Goal: Information Seeking & Learning: Learn about a topic

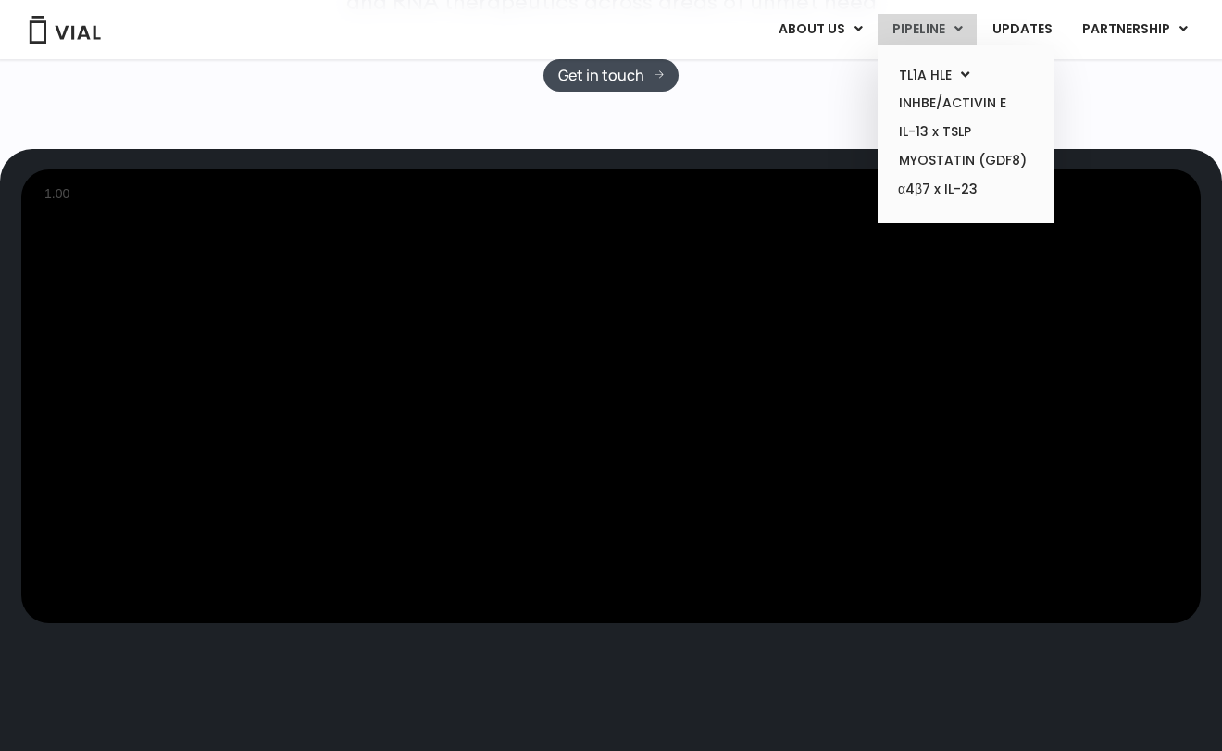
click at [921, 38] on link "PIPELINE" at bounding box center [926, 29] width 99 height 31
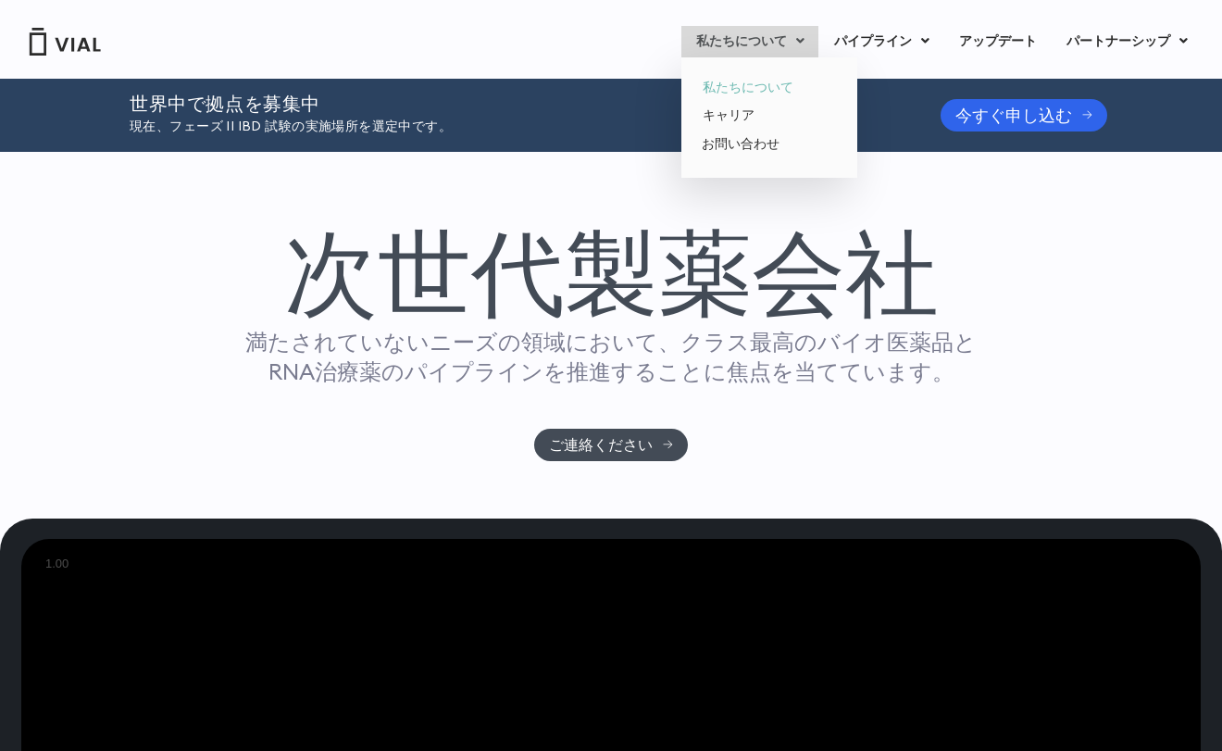
click at [739, 82] on font "私たちについて" at bounding box center [747, 87] width 91 height 19
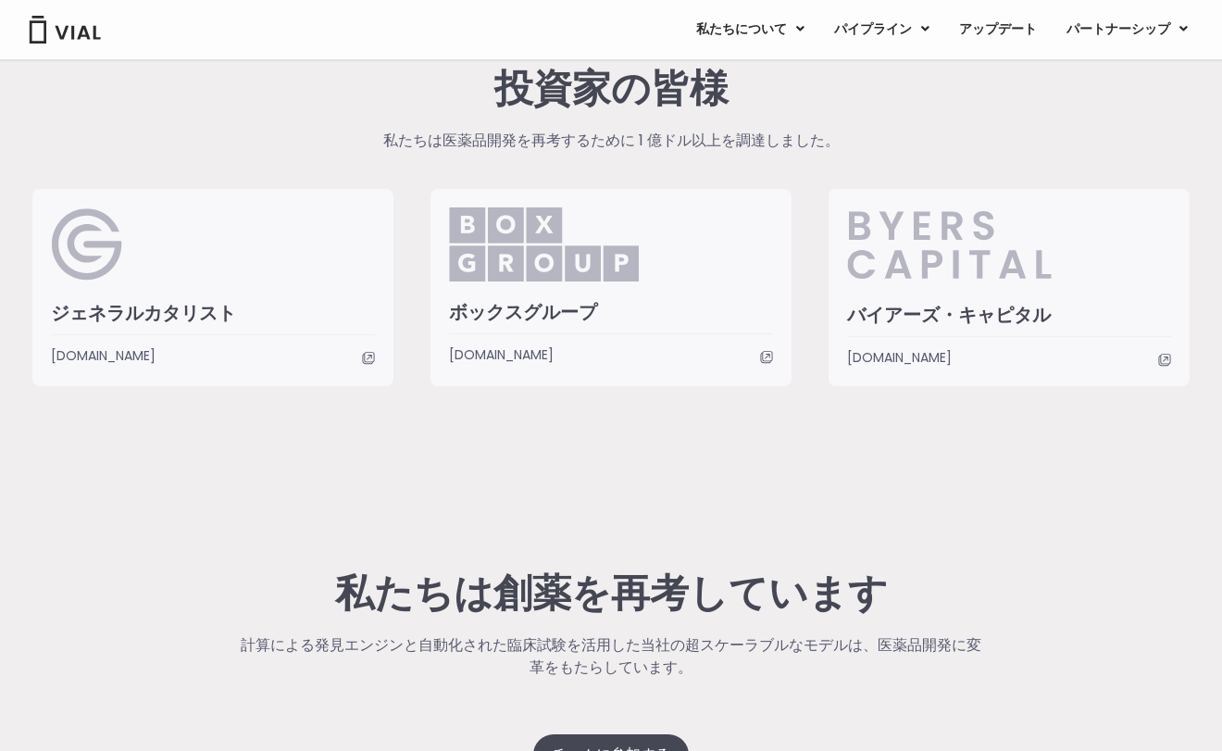
scroll to position [4832, 0]
